Goal: Information Seeking & Learning: Learn about a topic

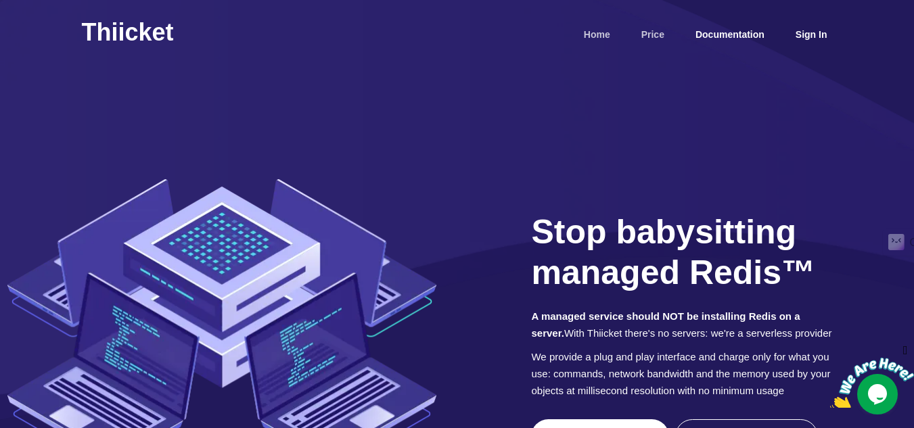
click at [637, 32] on link "Price" at bounding box center [653, 35] width 34 height 26
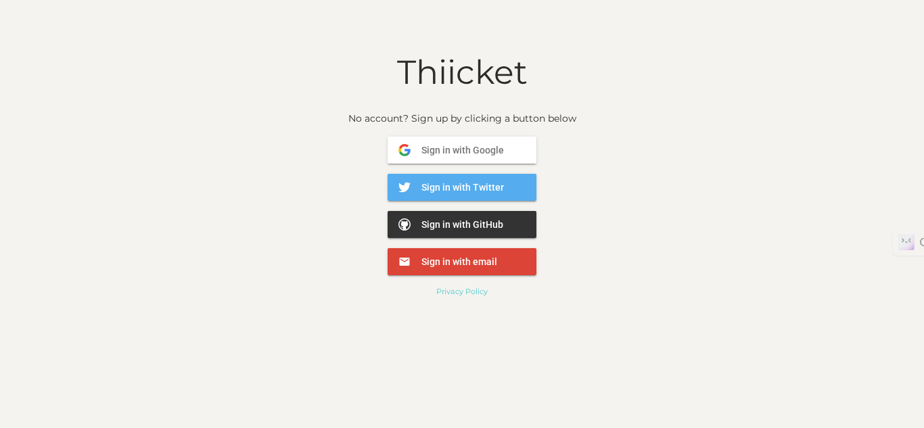
click at [432, 74] on h1 "Thiicket" at bounding box center [462, 72] width 924 height 38
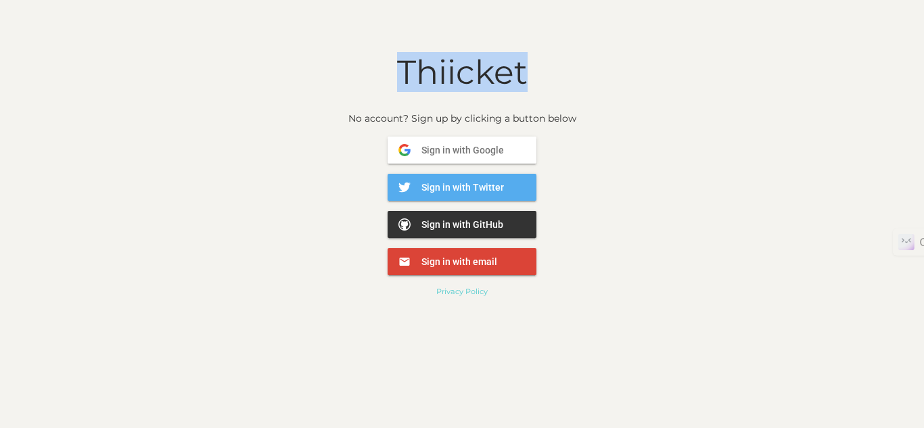
click at [432, 74] on h1 "Thiicket" at bounding box center [462, 72] width 924 height 38
copy h1 "Thiicket"
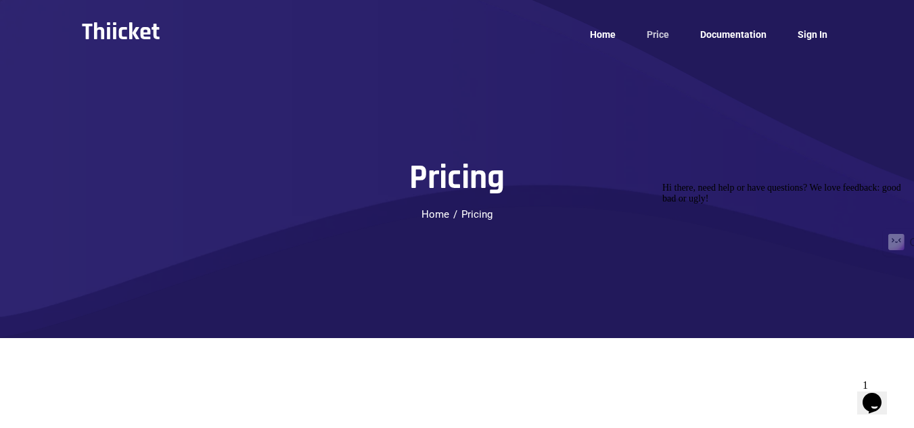
click at [521, 117] on section "Pricing Home Pricing" at bounding box center [457, 169] width 914 height 338
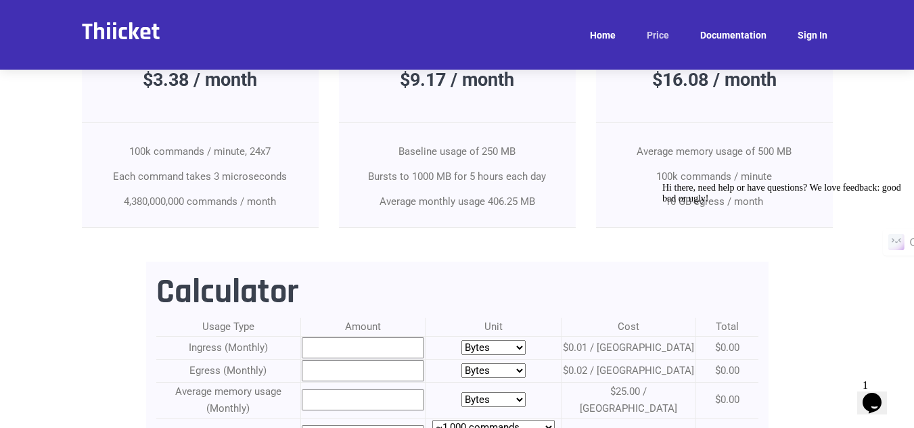
scroll to position [1368, 0]
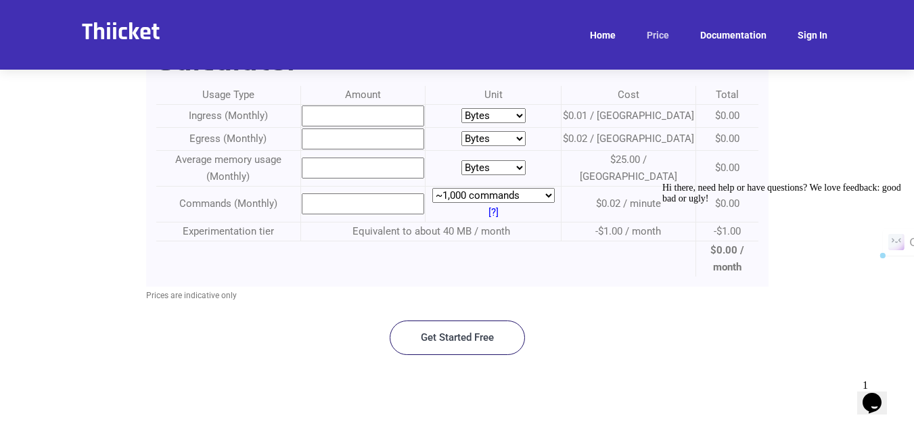
drag, startPoint x: 531, startPoint y: 396, endPoint x: 578, endPoint y: 395, distance: 47.4
copy p "Redis Labs"
click at [145, 30] on h2 "Thiicket" at bounding box center [121, 32] width 78 height 30
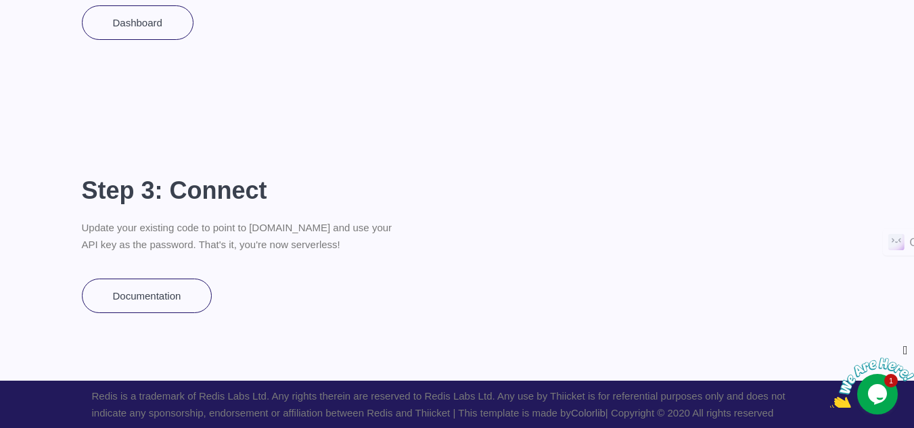
scroll to position [3217, 0]
drag, startPoint x: 917, startPoint y: 16, endPoint x: 21, endPoint y: 40, distance: 896.6
click at [906, 348] on icon "Close" at bounding box center [905, 351] width 12 height 14
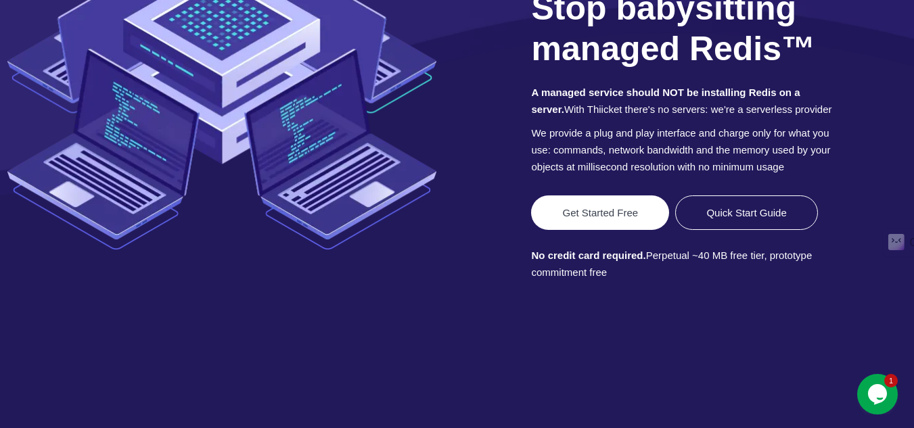
scroll to position [0, 0]
